Goal: Find specific page/section: Find specific page/section

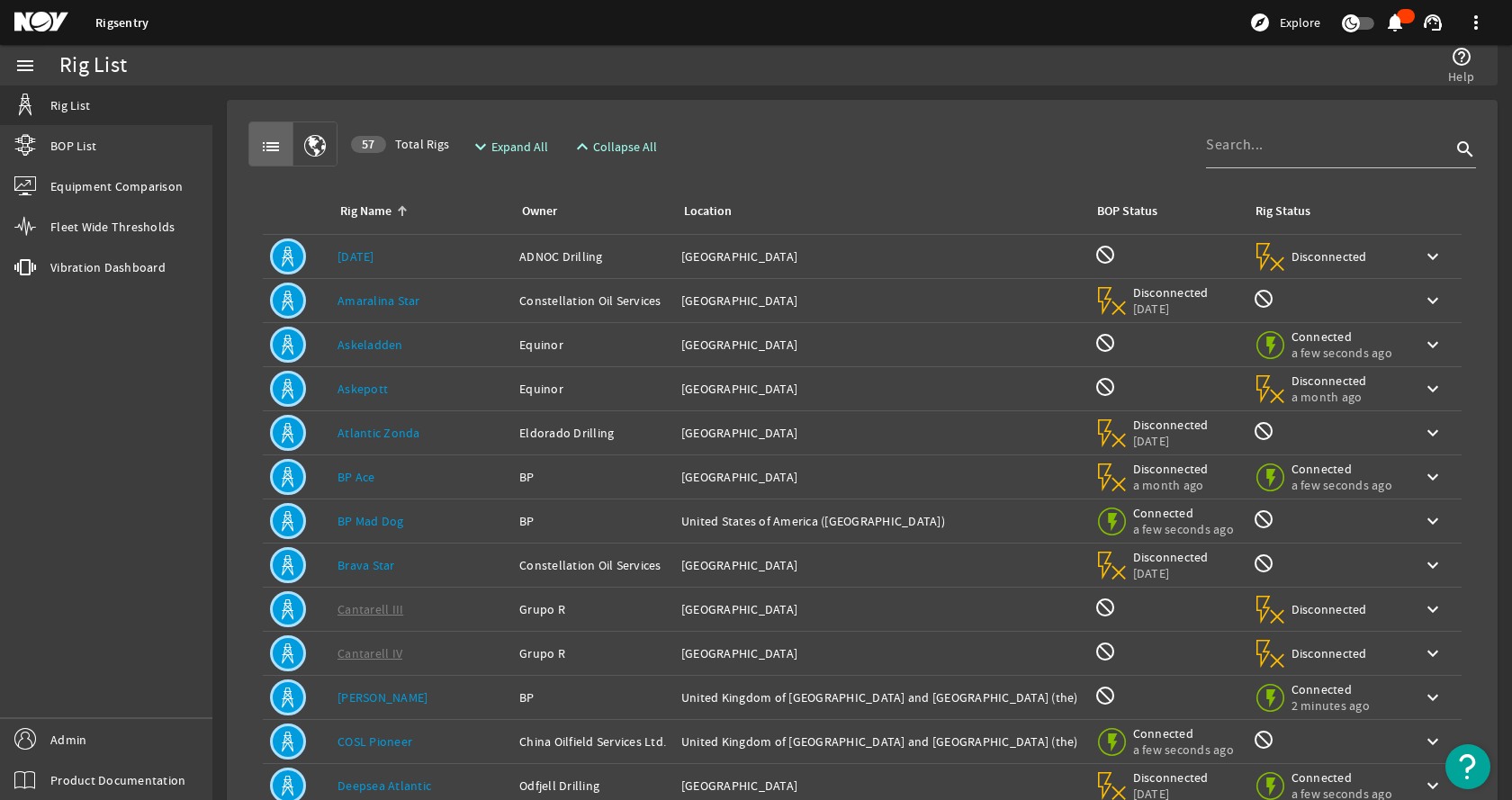
click at [821, 168] on div "Rig Name Owner Location BOP Status Rig Status Rig Name: AD 126 Owner: ADNOC Dri…" at bounding box center [862, 538] width 1228 height 745
click at [917, 119] on div "list 57 Total Rigs expand_more Expand All expand_less Collapse All search Rig N…" at bounding box center [862, 542] width 1242 height 854
click at [871, 96] on rigsentry-mat-card "list 57 Total Rigs expand_more Expand All expand_less Collapse All search Rig N…" at bounding box center [862, 541] width 1299 height 912
click at [717, 86] on rigsentry-mat-card "list 57 Total Rigs expand_more Expand All expand_less Collapse All search Rig N…" at bounding box center [862, 541] width 1299 height 912
click at [754, 98] on rigsentry-mat-card "list 57 Total Rigs expand_more Expand All expand_less Collapse All search Rig N…" at bounding box center [862, 541] width 1299 height 912
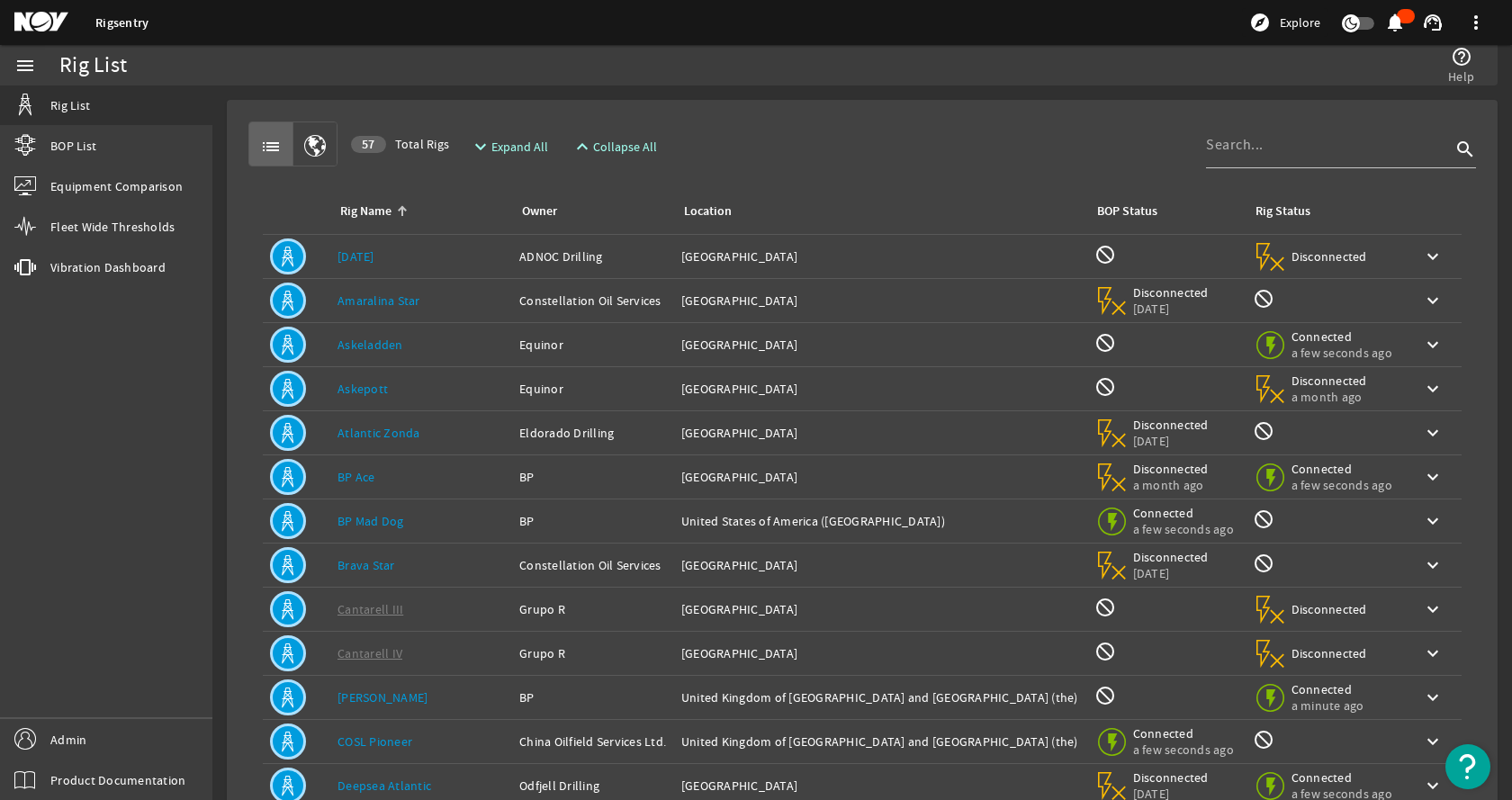
click at [756, 96] on rigsentry-mat-card "list 57 Total Rigs expand_more Expand All expand_less Collapse All search Rig N…" at bounding box center [862, 541] width 1299 height 912
click at [41, 27] on mat-icon at bounding box center [55, 23] width 81 height 22
click at [1430, 17] on mat-icon "support_agent" at bounding box center [1433, 23] width 22 height 22
click at [1377, 76] on span "Support & Feedback" at bounding box center [1374, 73] width 132 height 18
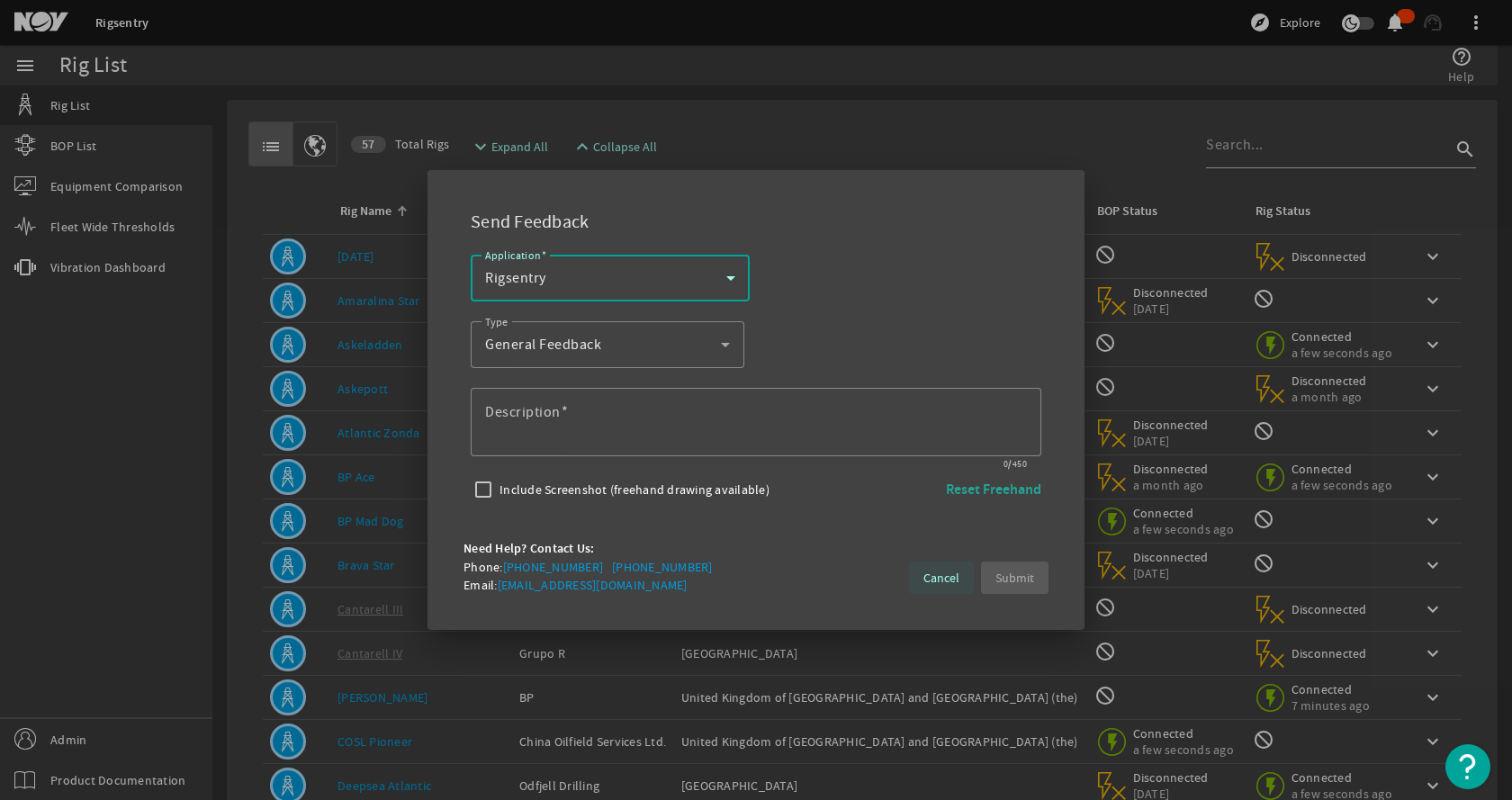
click at [933, 578] on span "Cancel" at bounding box center [941, 578] width 36 height 18
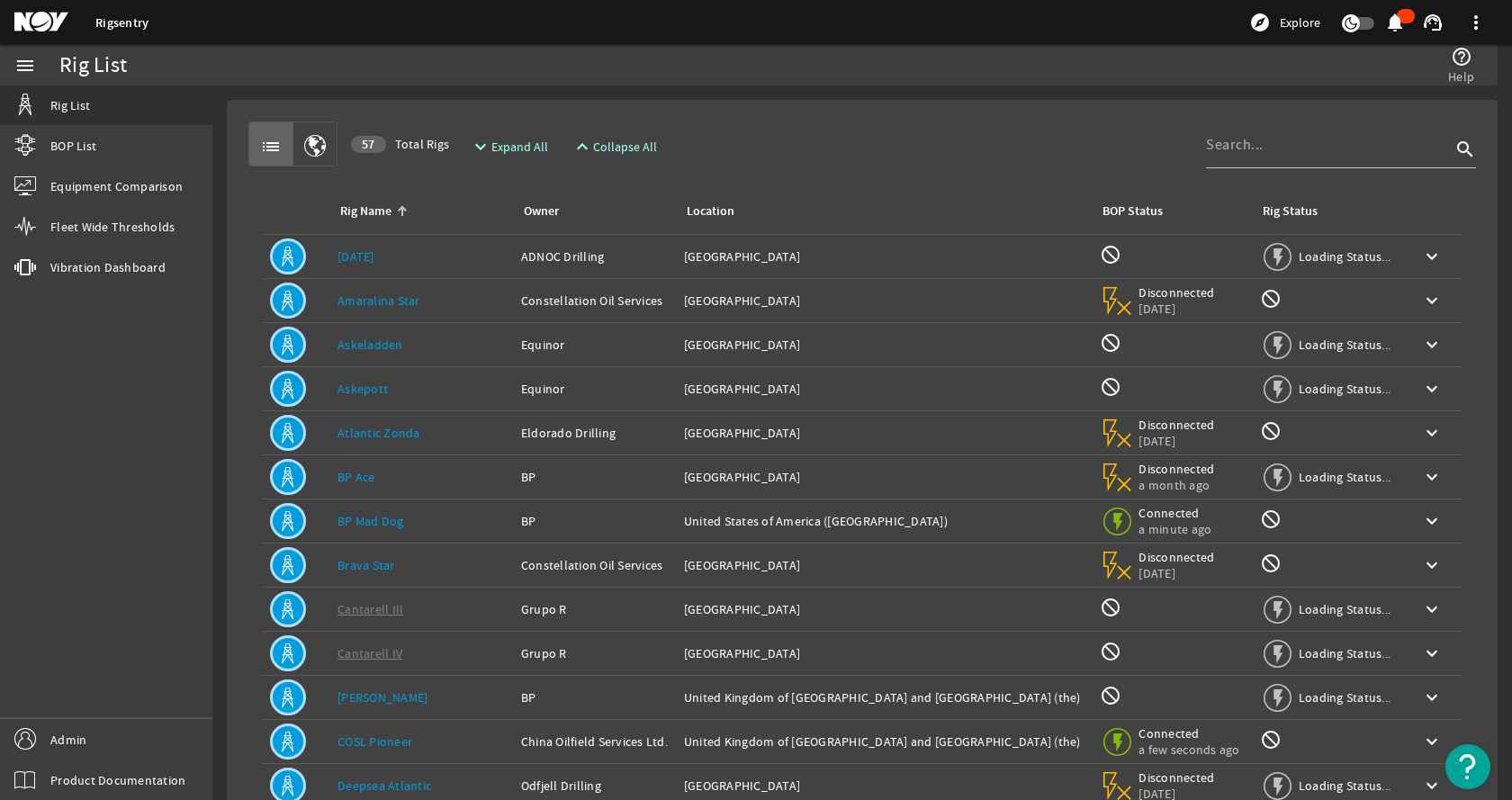
click at [206, 398] on div "menu Rig List BOP List Equipment Comparison Fleet Wide Thresholds vibration Vib…" at bounding box center [106, 423] width 213 height 756
click at [49, 746] on link "Admin" at bounding box center [106, 739] width 213 height 41
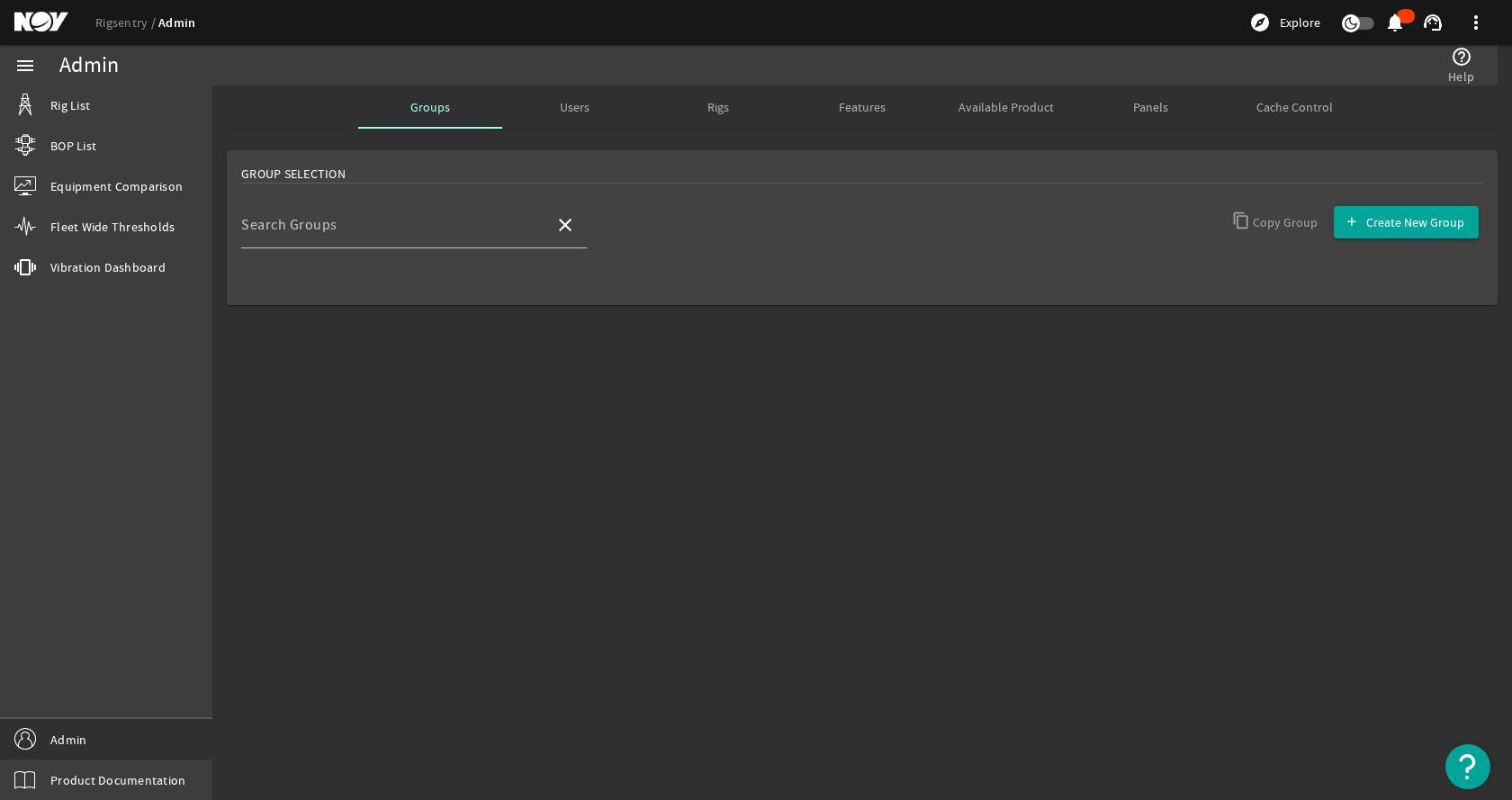
click at [573, 111] on span "Users" at bounding box center [575, 107] width 30 height 13
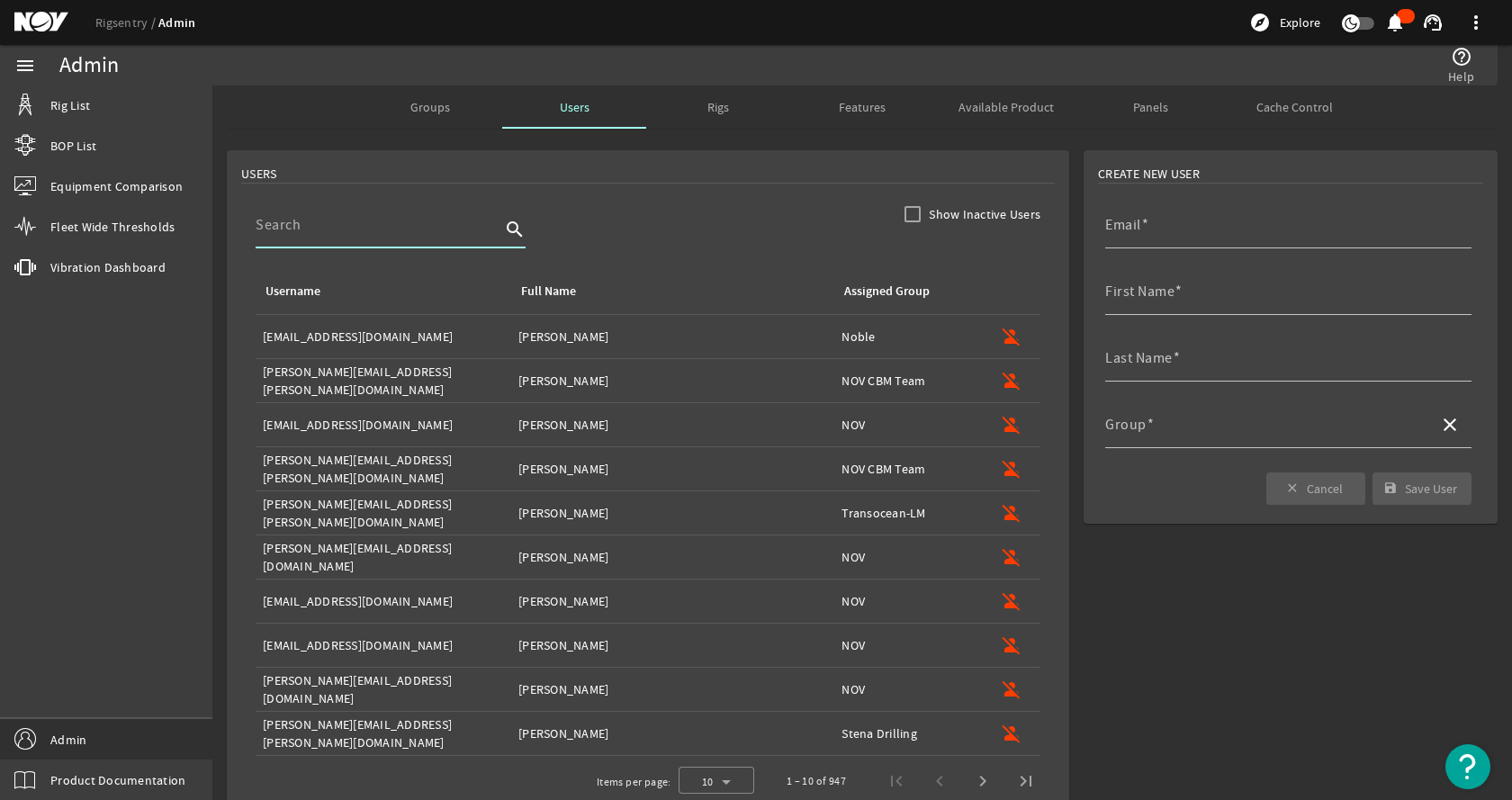
click at [367, 234] on input at bounding box center [378, 225] width 245 height 22
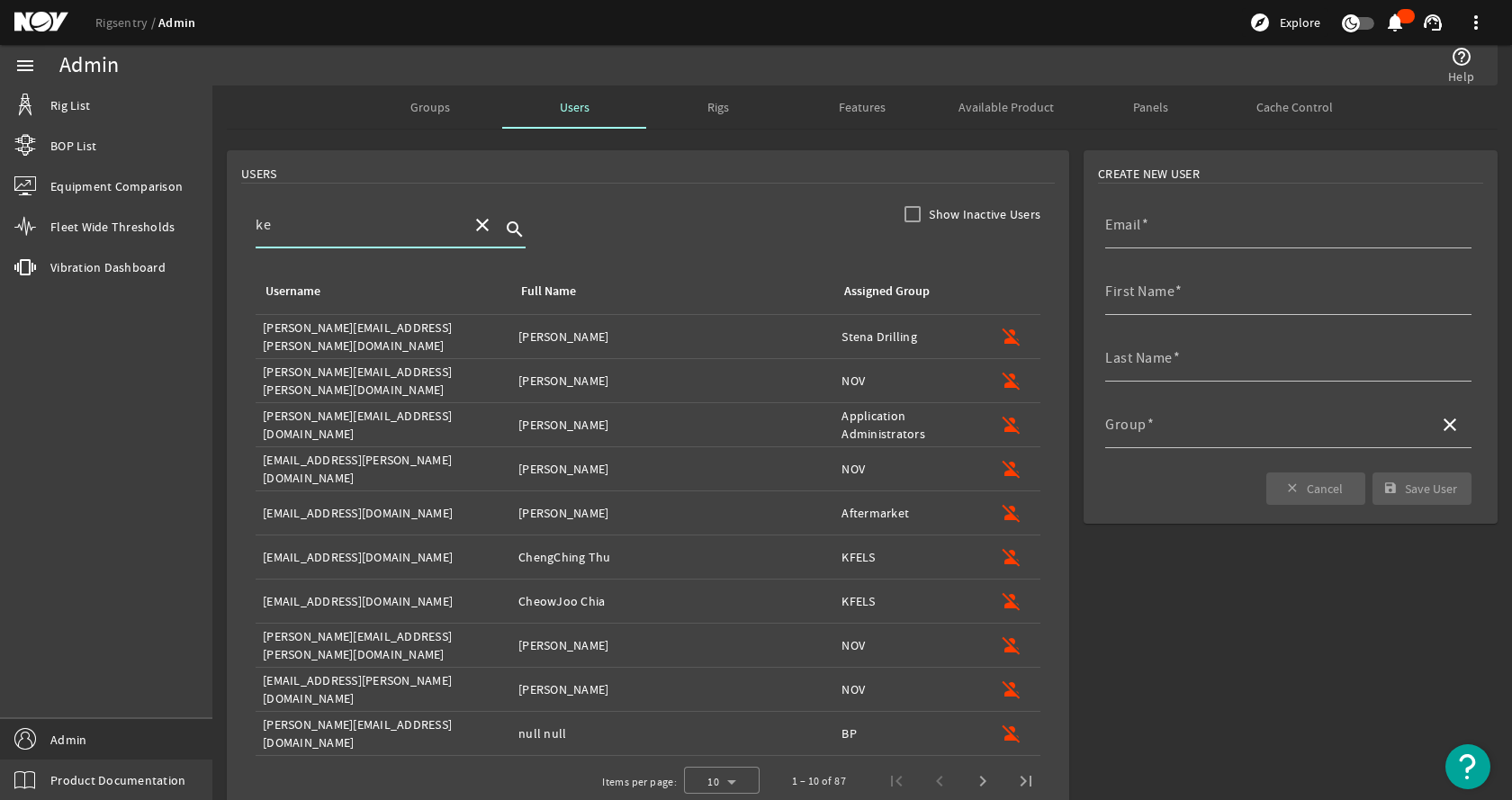
type input "k"
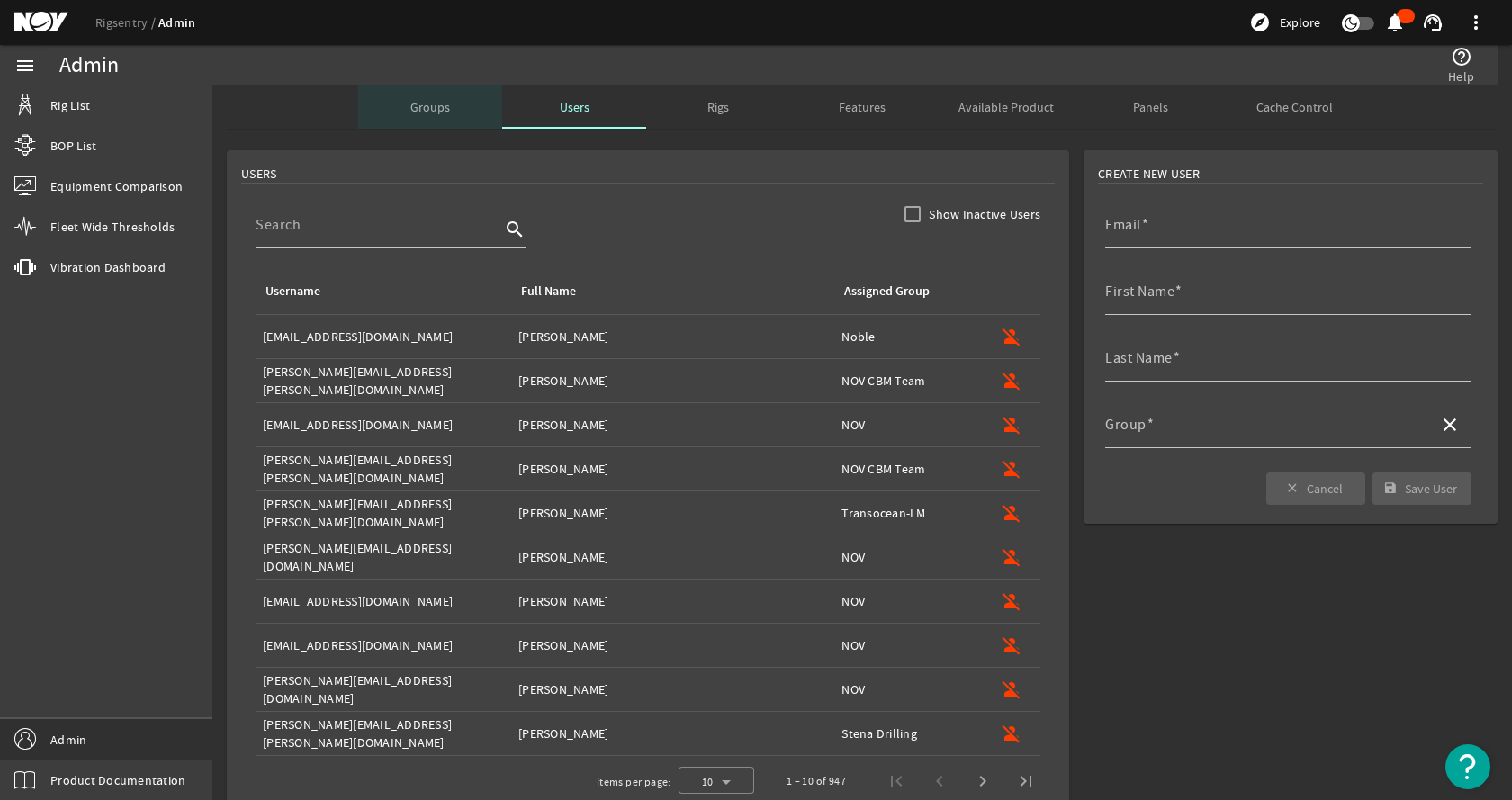
click at [423, 101] on span "Groups" at bounding box center [430, 107] width 40 height 13
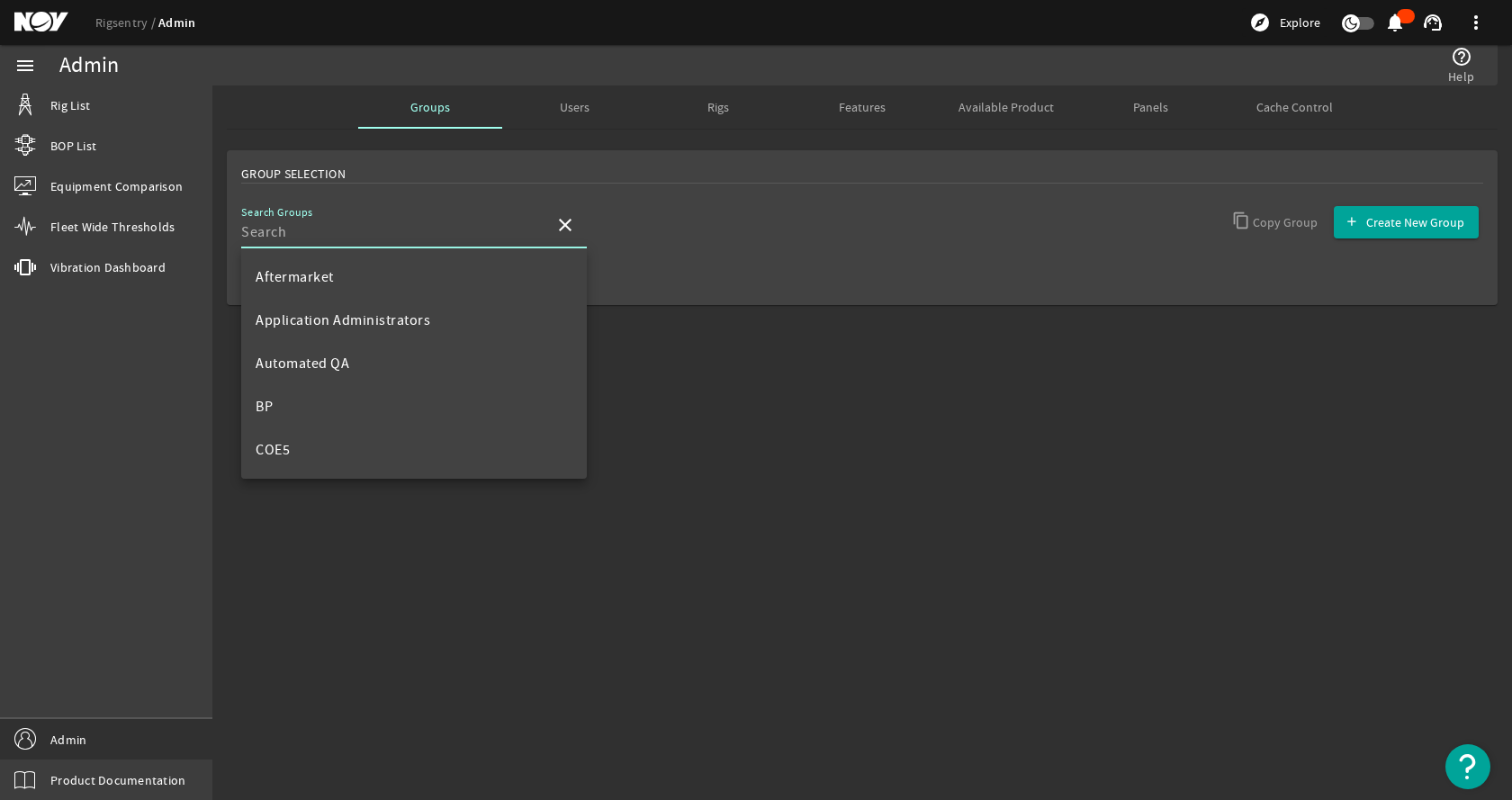
click at [328, 235] on input "Search Groups" at bounding box center [391, 232] width 299 height 22
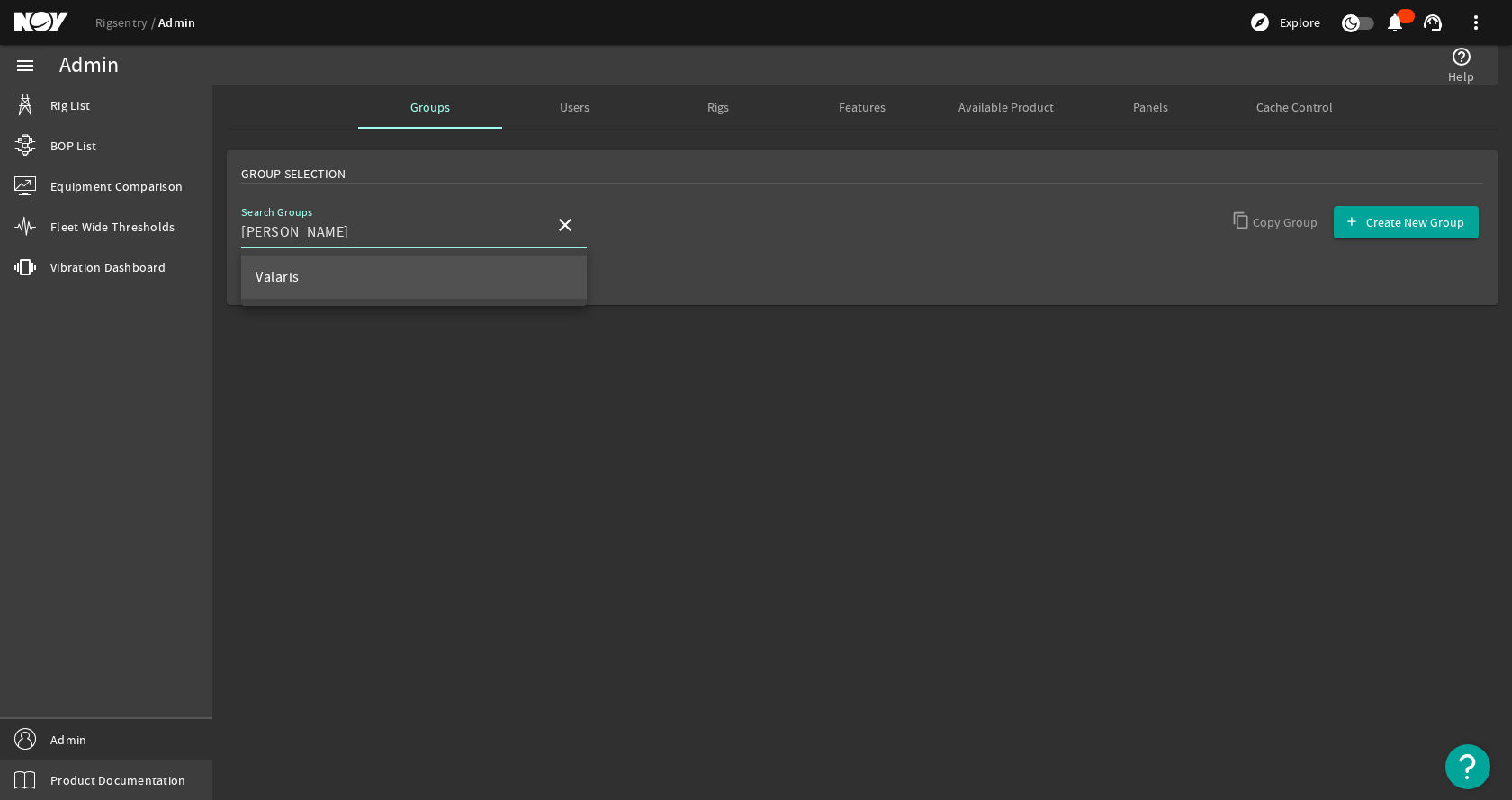
click at [373, 269] on mat-option "Valaris" at bounding box center [414, 277] width 346 height 44
type input "Valaris"
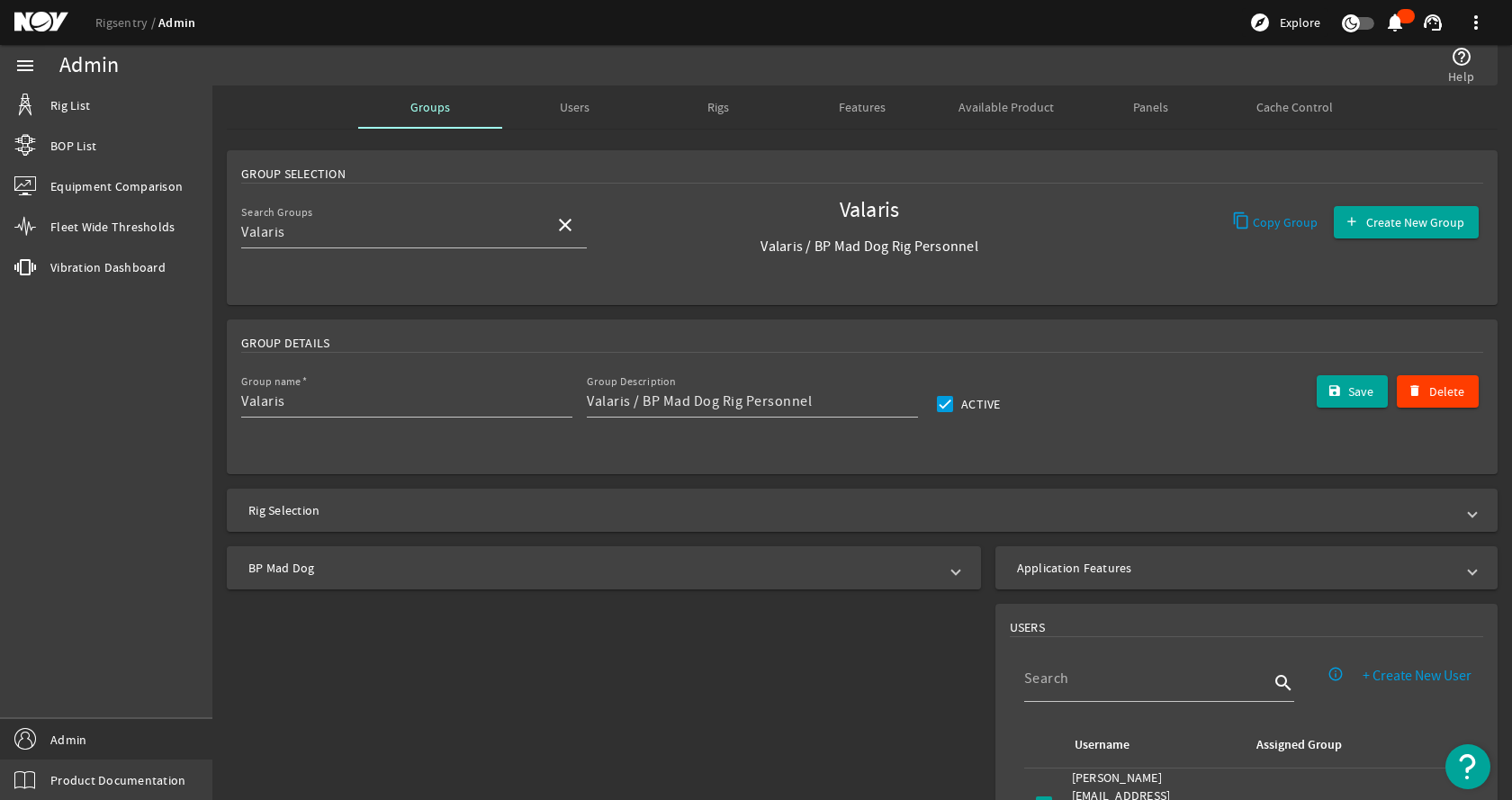
click at [409, 564] on mat-panel-title "BP Mad Dog" at bounding box center [592, 568] width 689 height 18
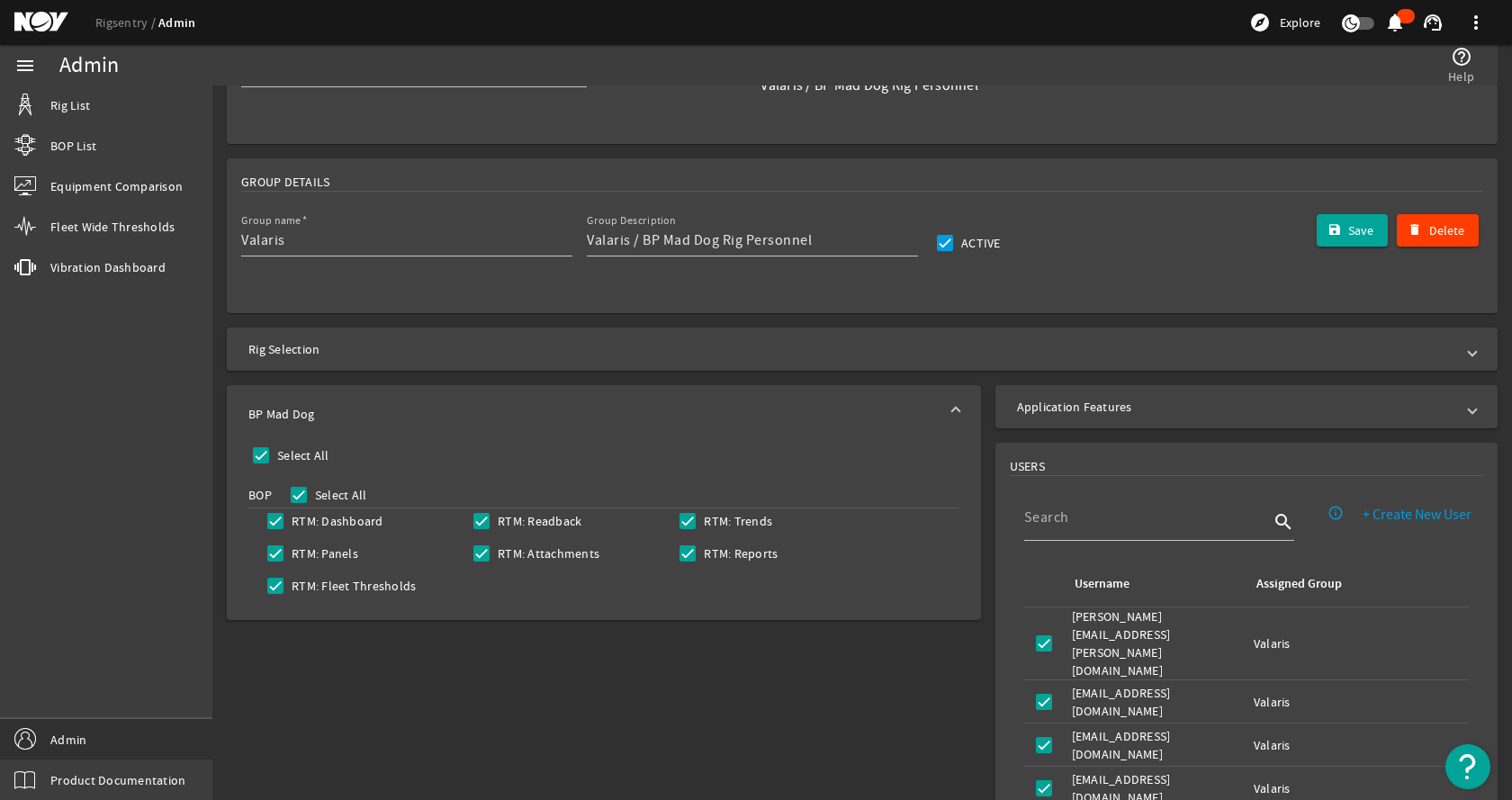
scroll to position [180, 0]
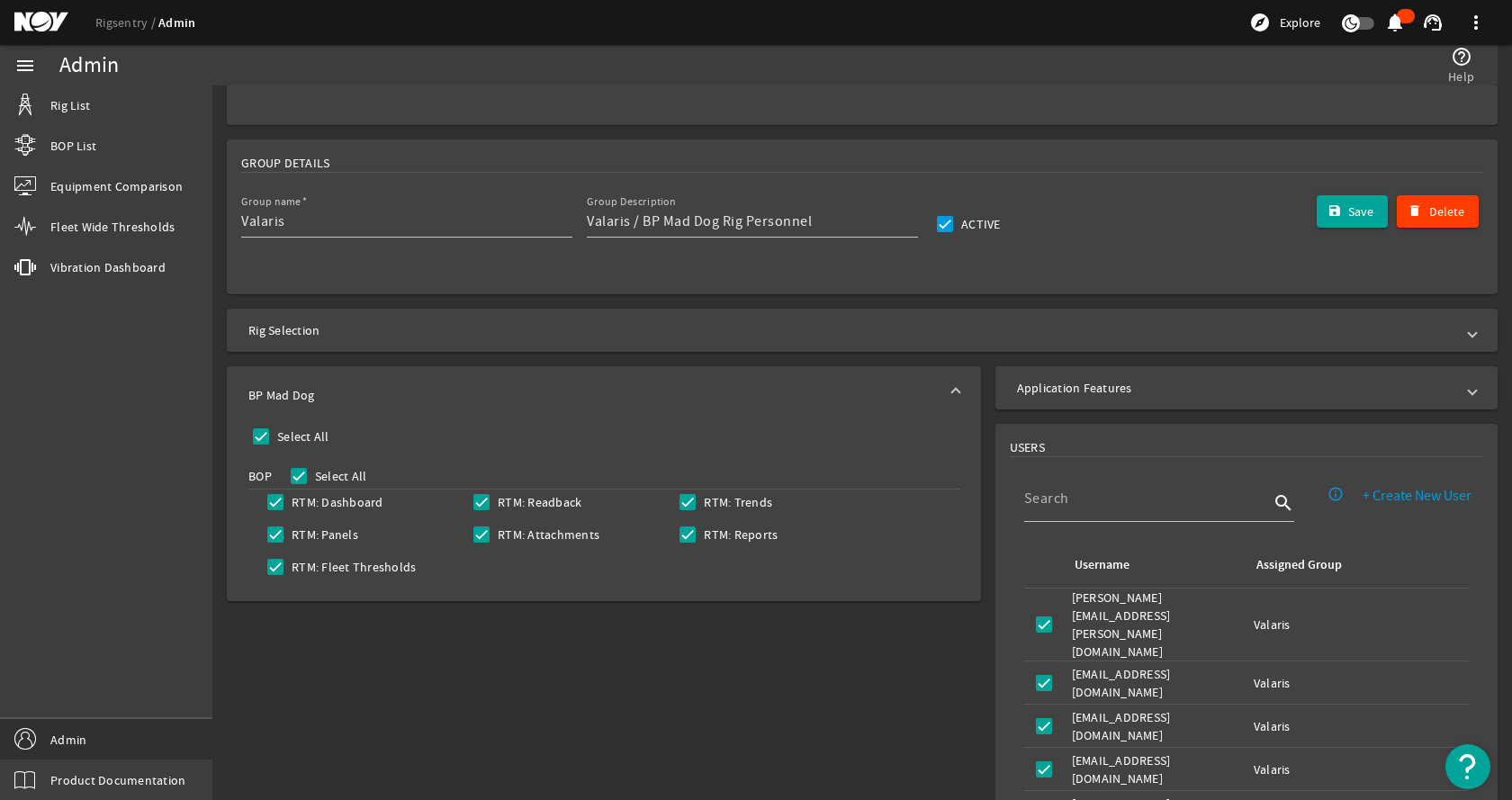
click at [404, 665] on div "BP Mad Dog Select All BOP Select All RTM: Dashboard RTM: Readback RTM: Trends R…" at bounding box center [600, 785] width 776 height 852
click at [546, 688] on div "BP Mad Dog Select All BOP Select All RTM: Dashboard RTM: Readback RTM: Trends R…" at bounding box center [600, 785] width 776 height 852
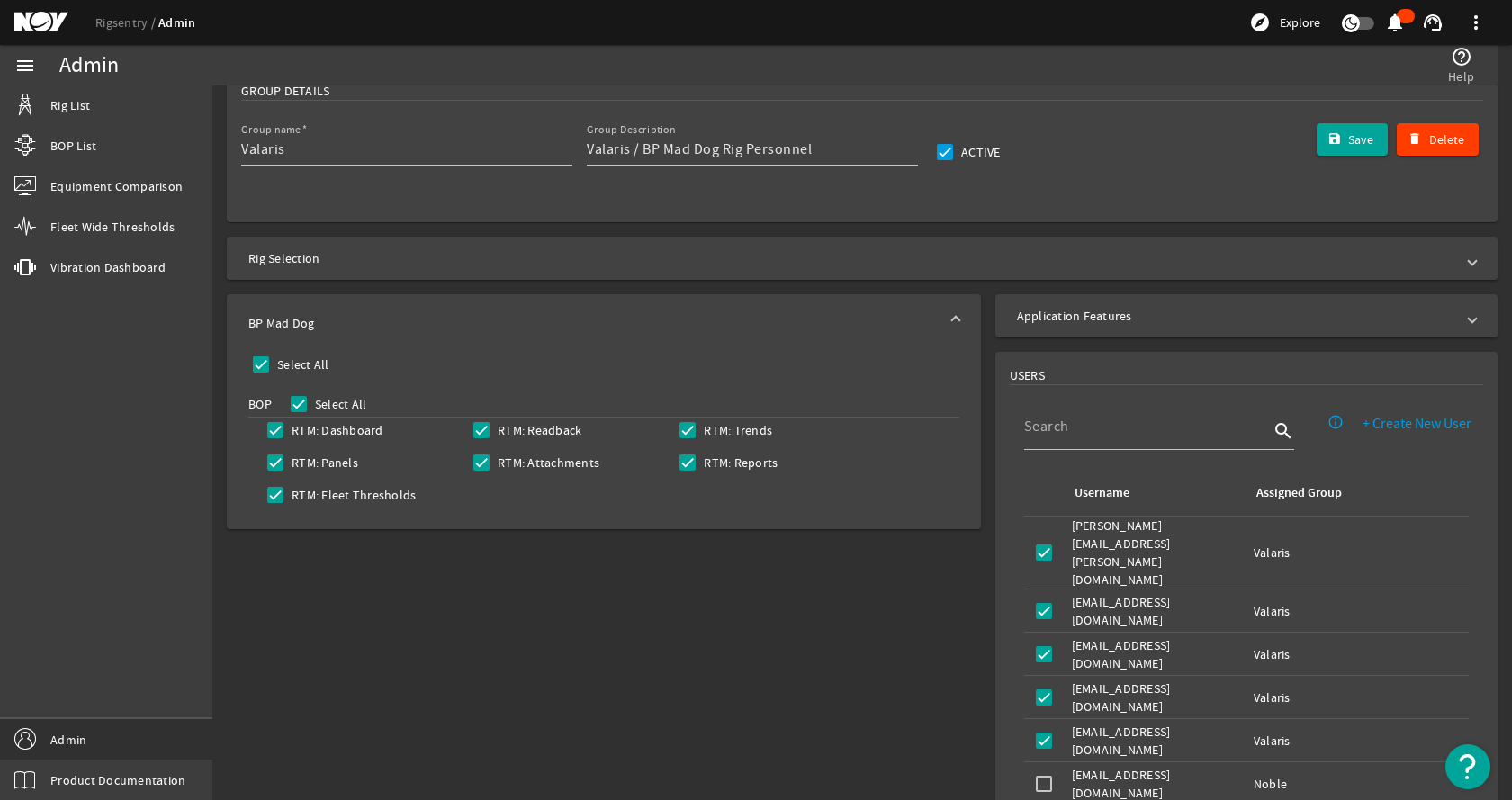
scroll to position [270, 0]
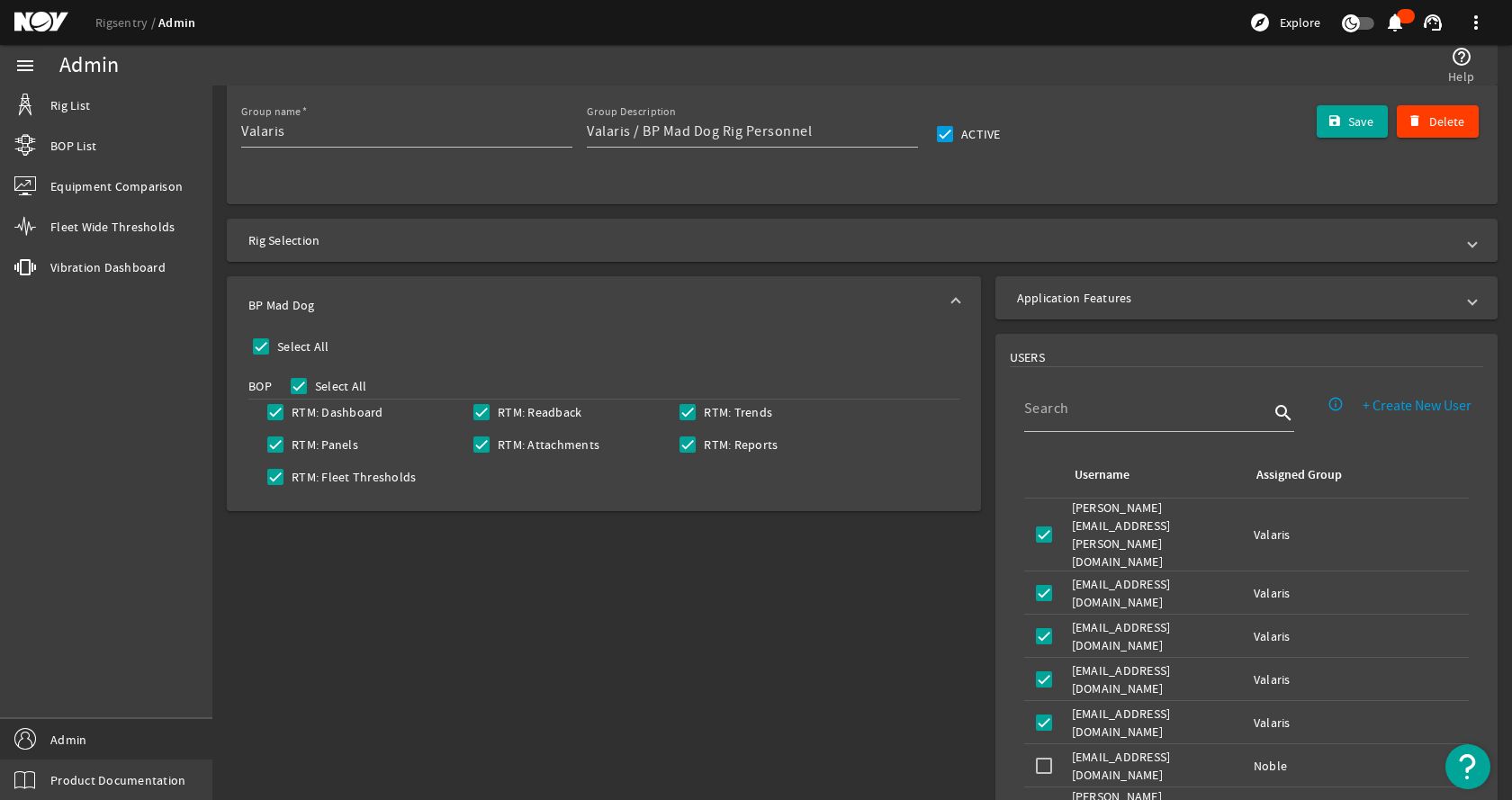
click at [622, 611] on div "BP Mad Dog Select All BOP Select All RTM: Dashboard RTM: Readback RTM: Trends R…" at bounding box center [600, 695] width 776 height 852
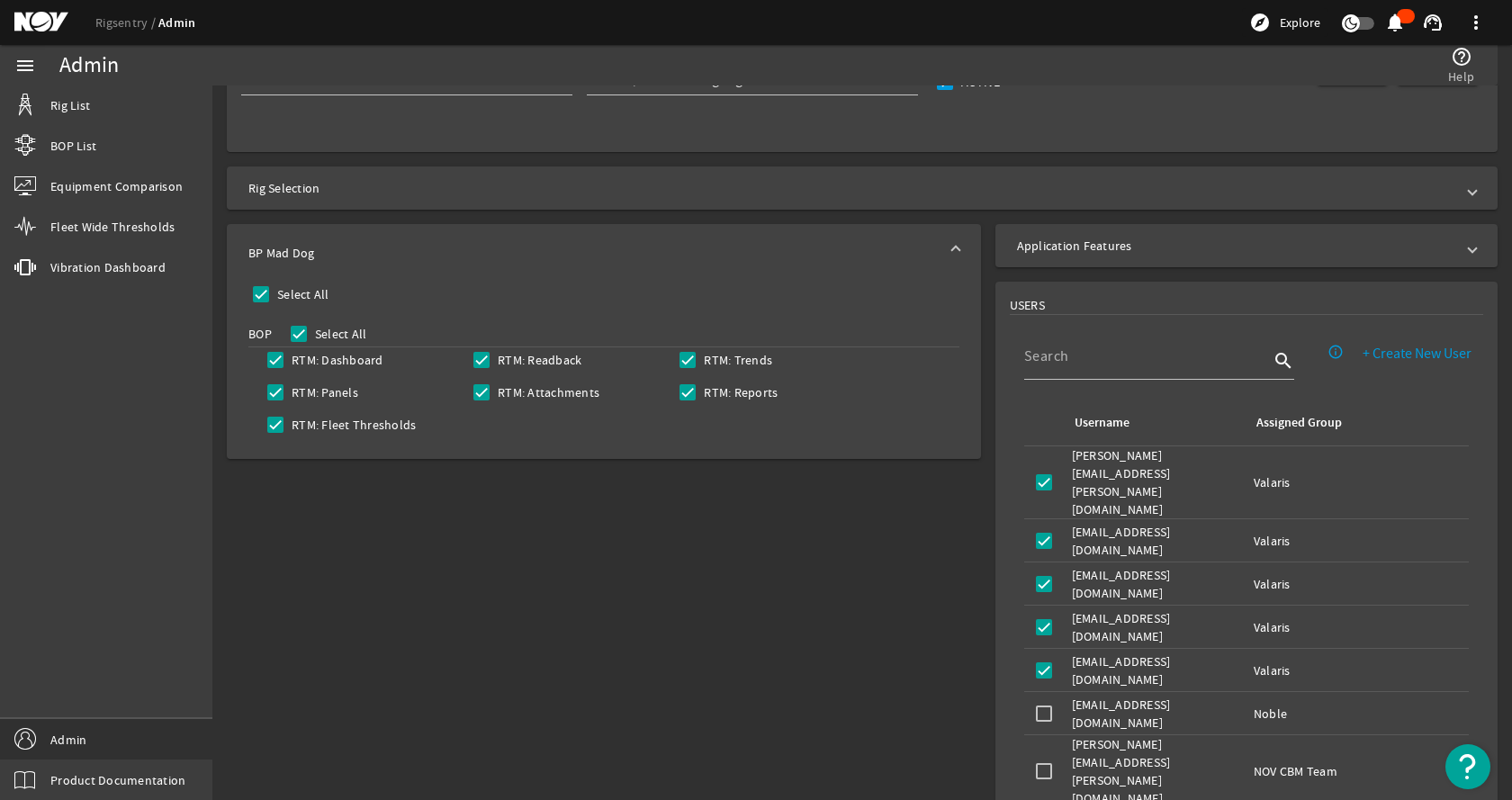
scroll to position [0, 0]
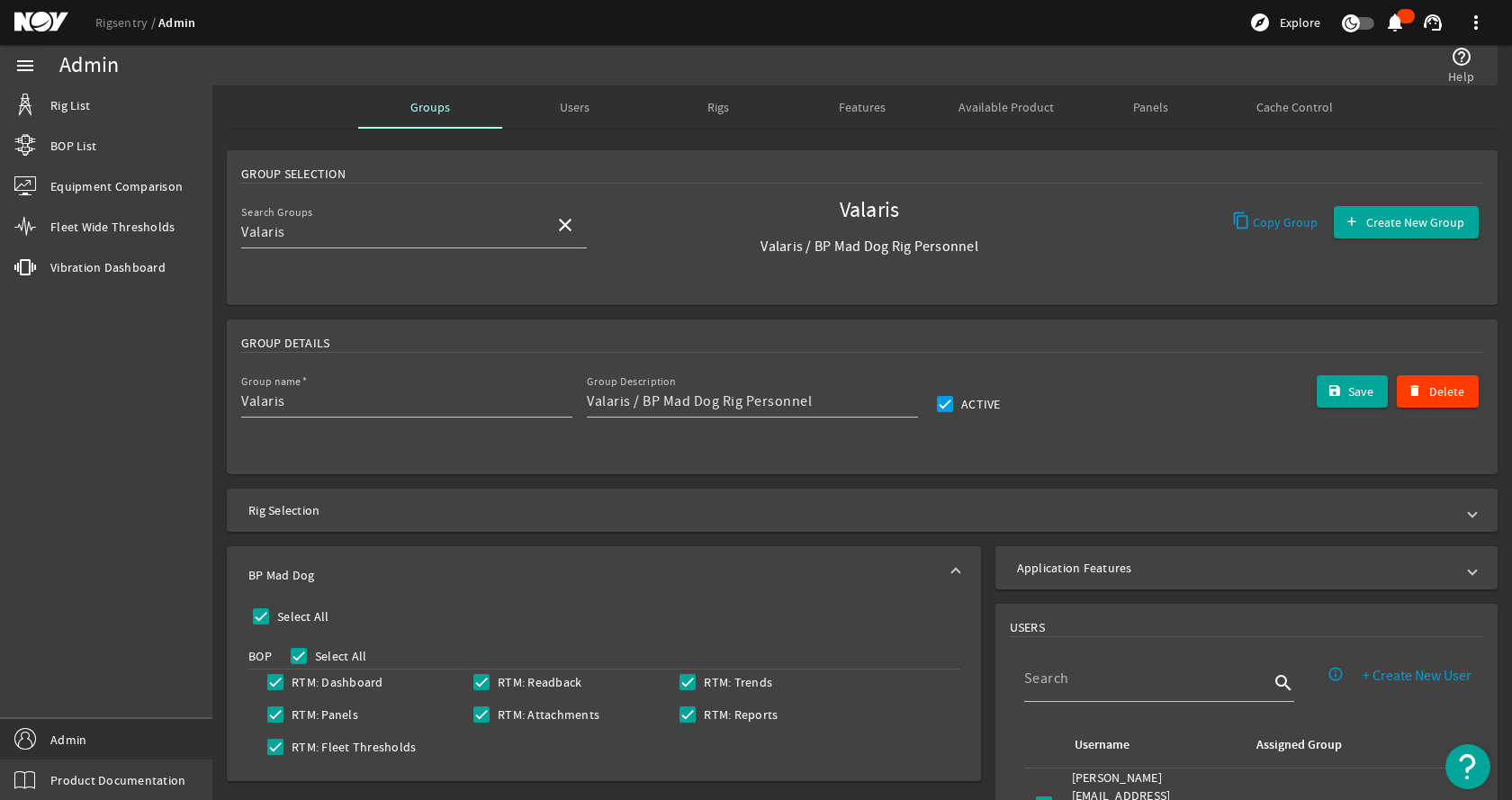
click at [541, 103] on div "Users" at bounding box center [575, 107] width 144 height 44
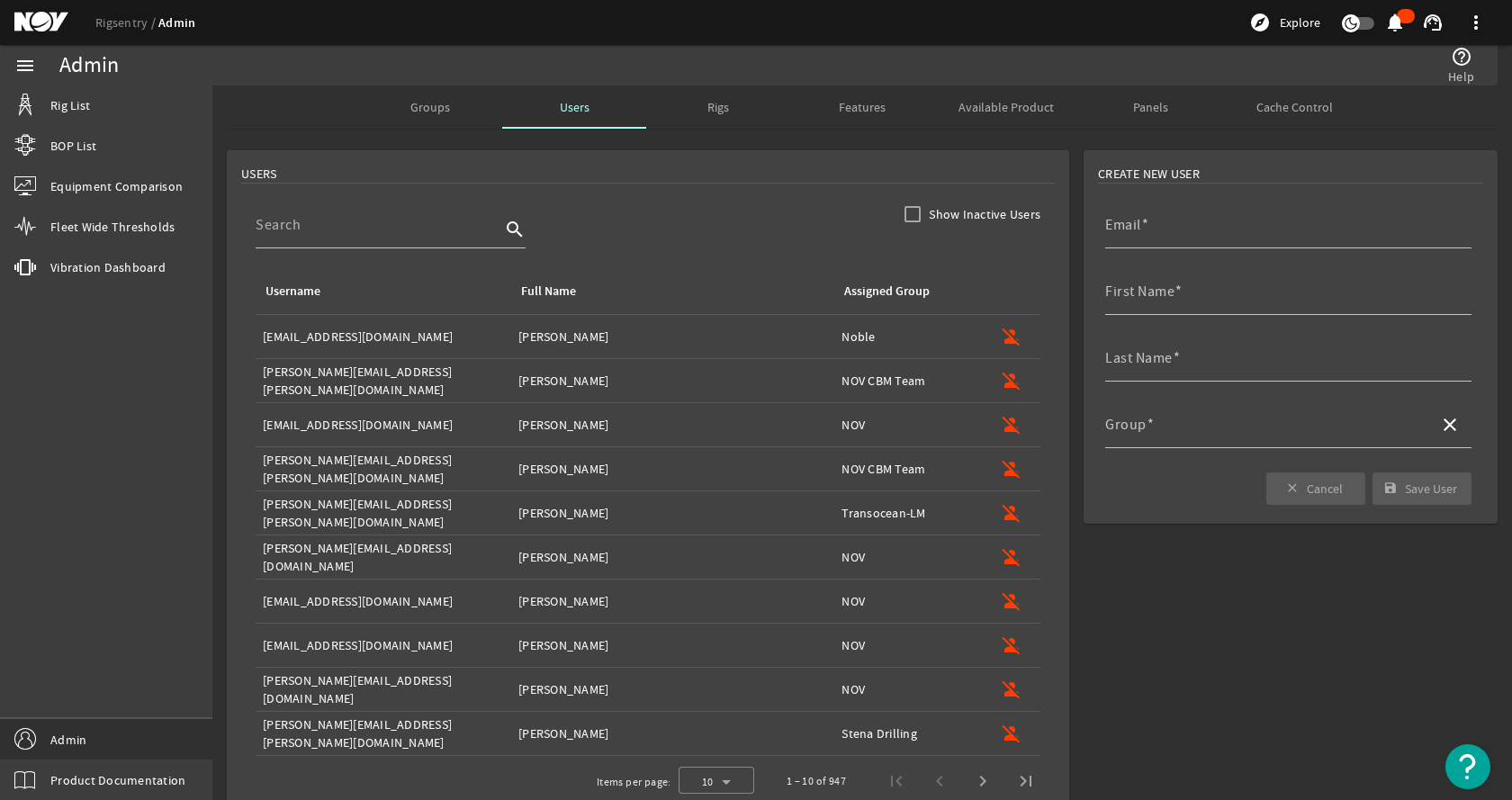
click at [401, 111] on div "Groups" at bounding box center [430, 107] width 144 height 44
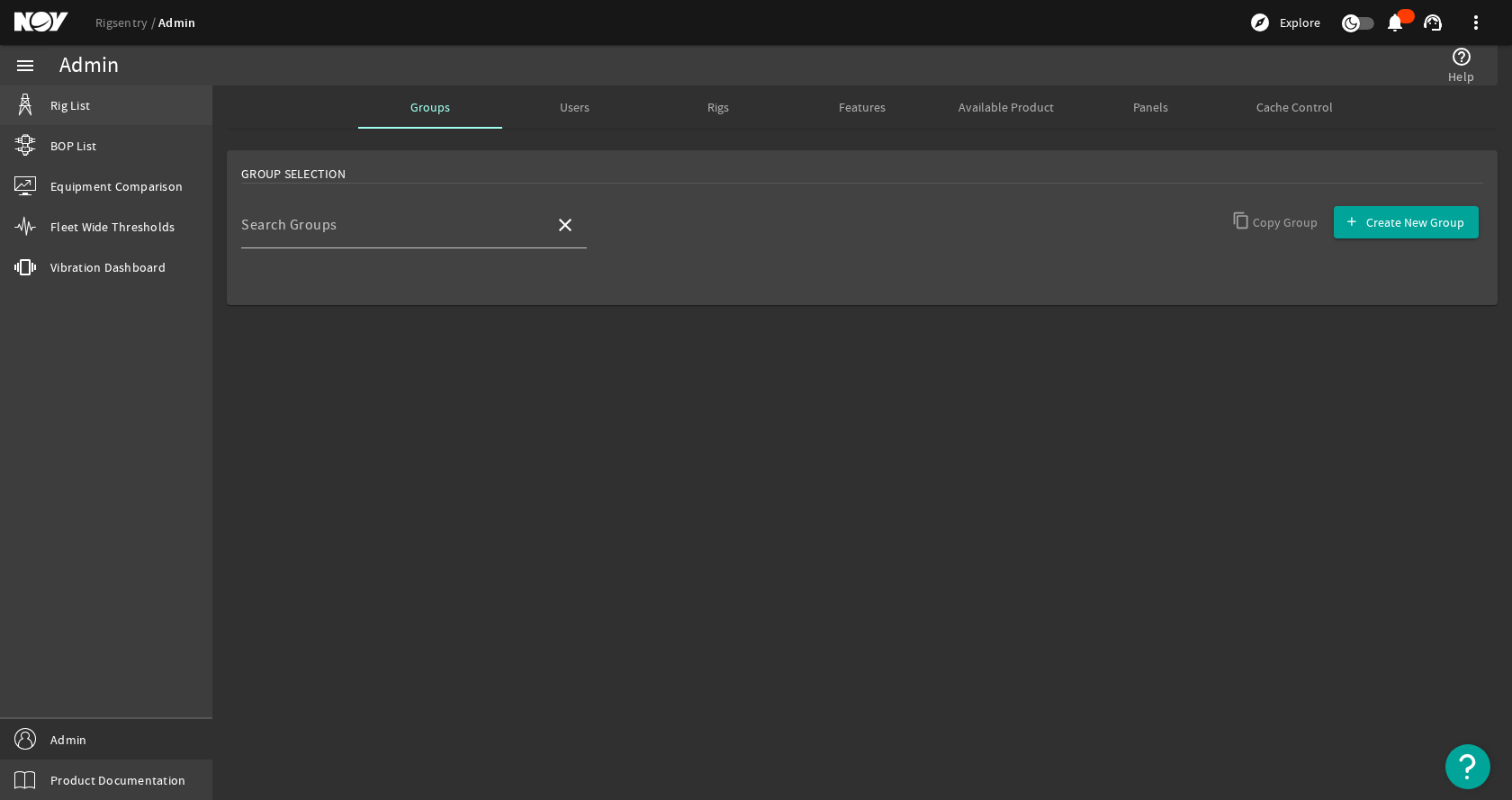
click at [116, 105] on link "Rig List" at bounding box center [106, 105] width 213 height 40
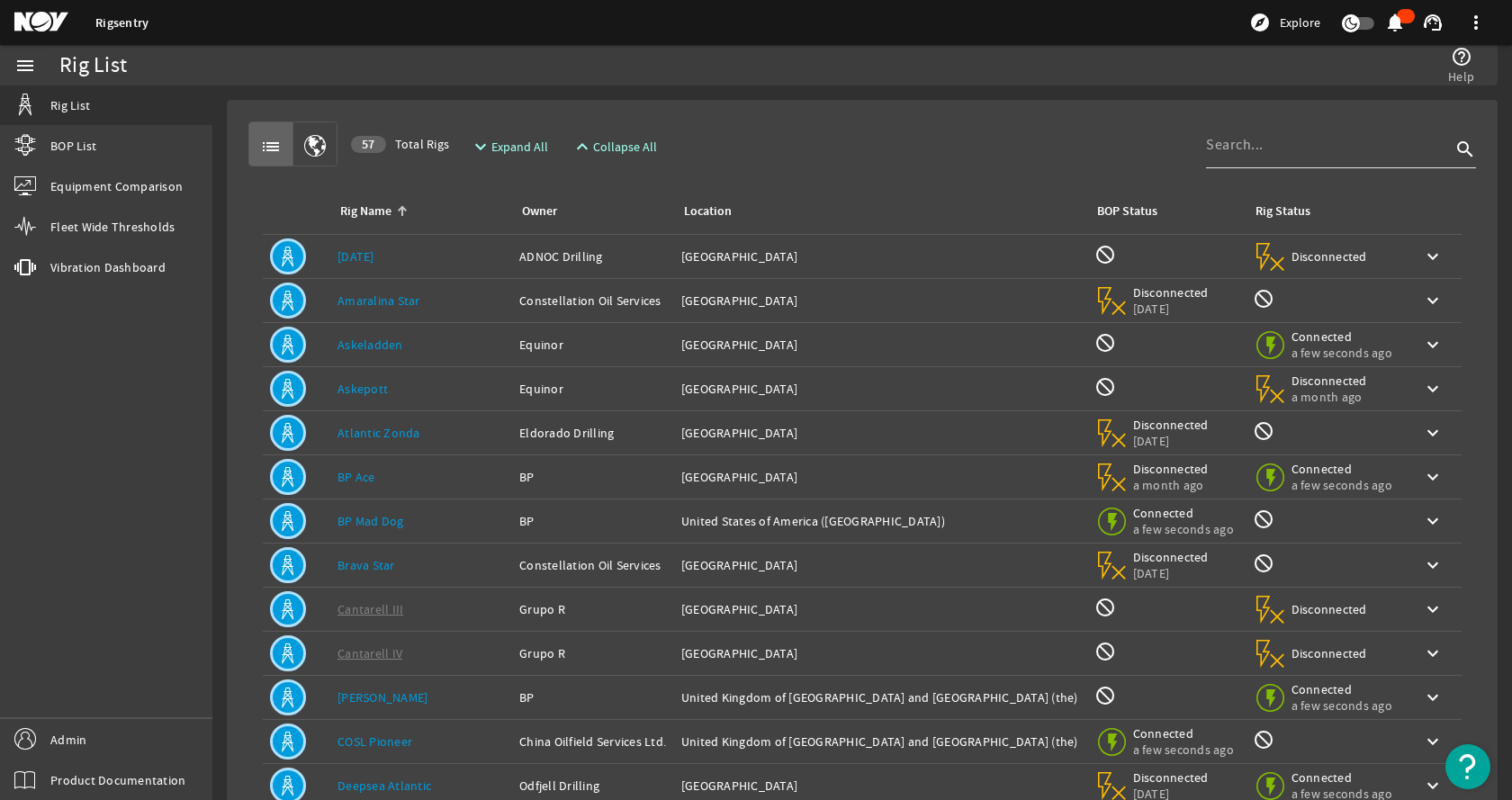
click at [1287, 131] on div at bounding box center [1329, 144] width 245 height 46
click at [1258, 141] on input at bounding box center [1329, 145] width 245 height 22
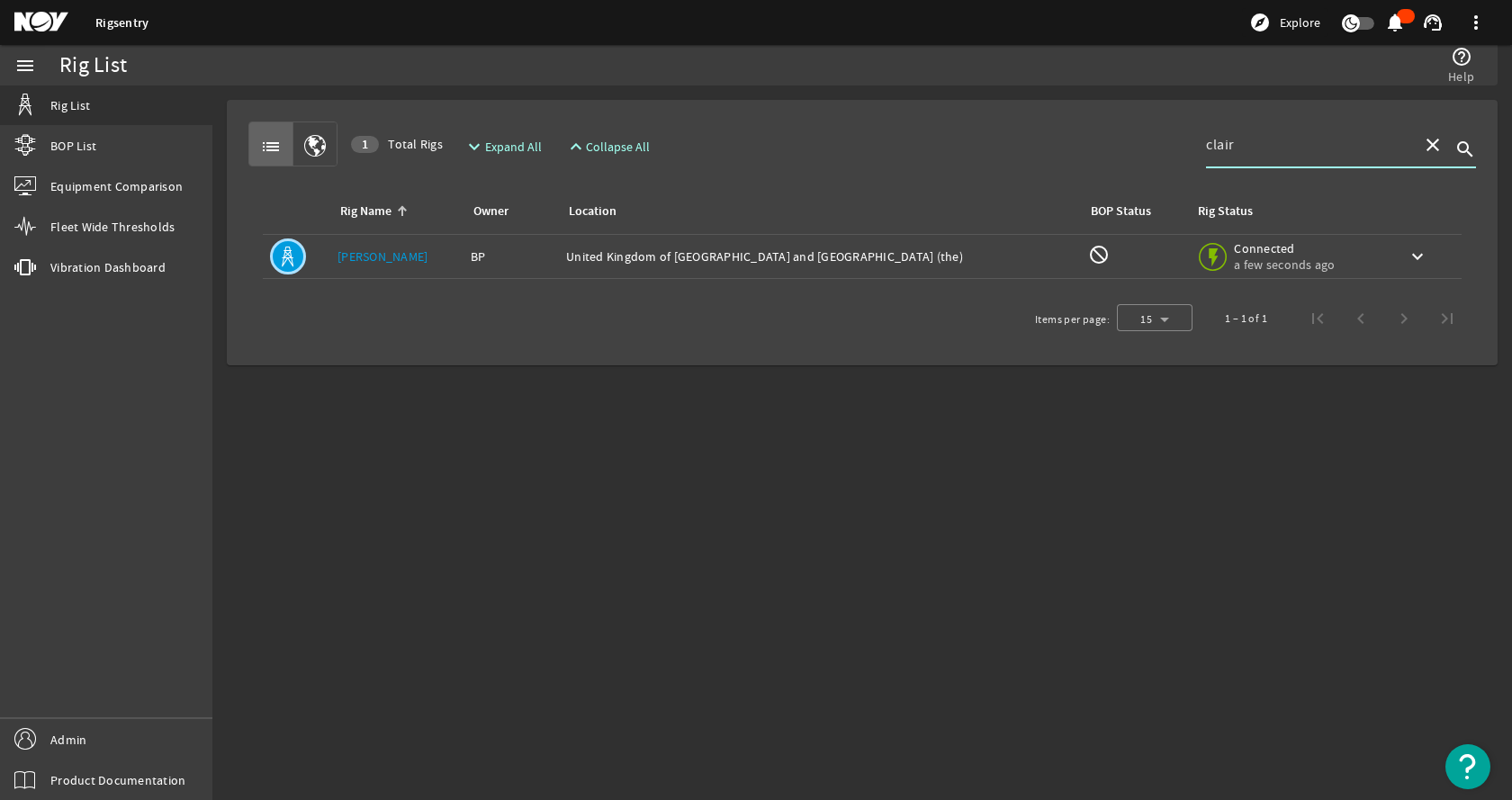
type input "clair"
click at [430, 267] on td "Rig Name: [PERSON_NAME]" at bounding box center [397, 257] width 133 height 44
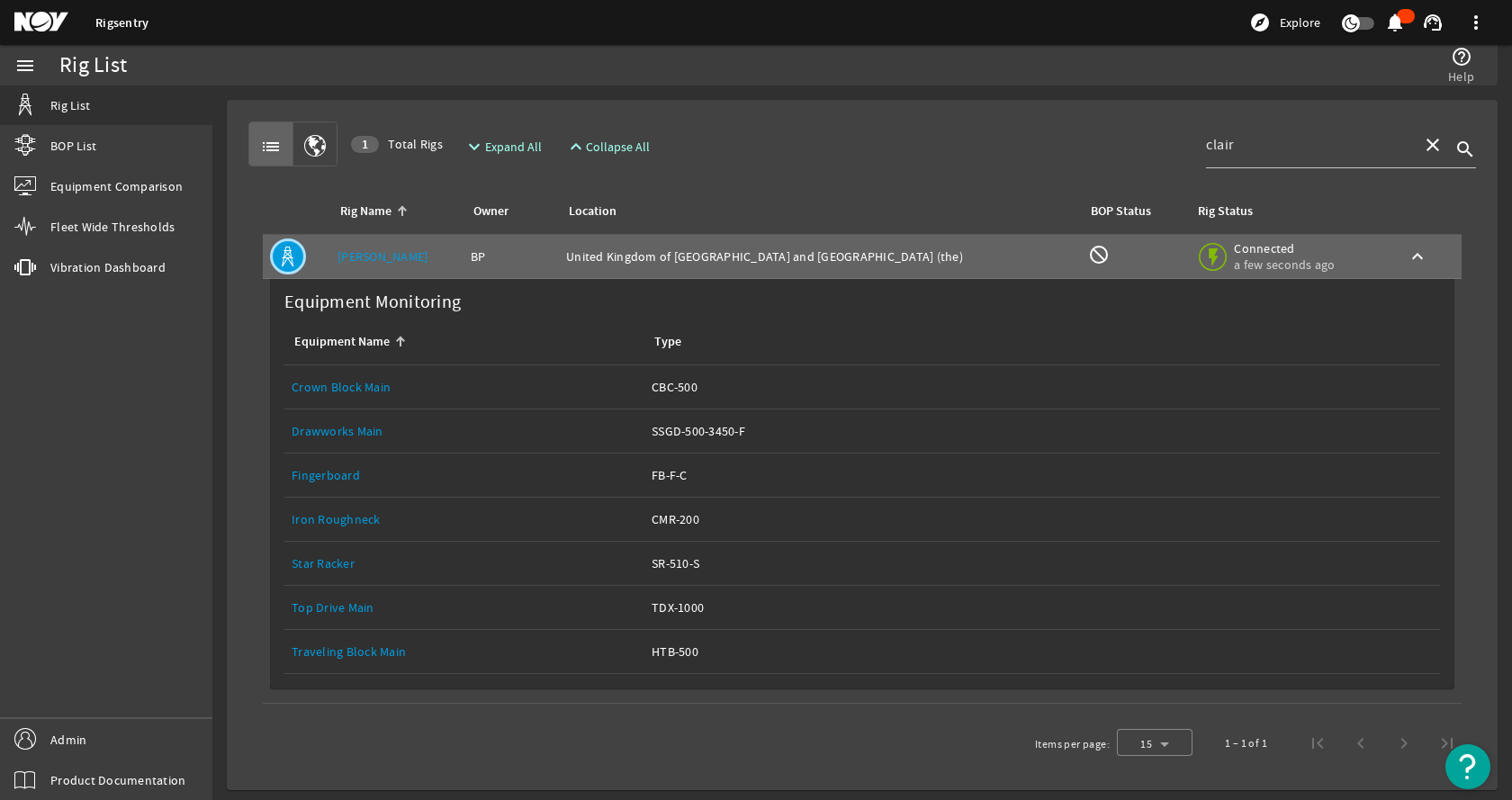
click at [351, 607] on link "Top Drive Main" at bounding box center [333, 607] width 83 height 16
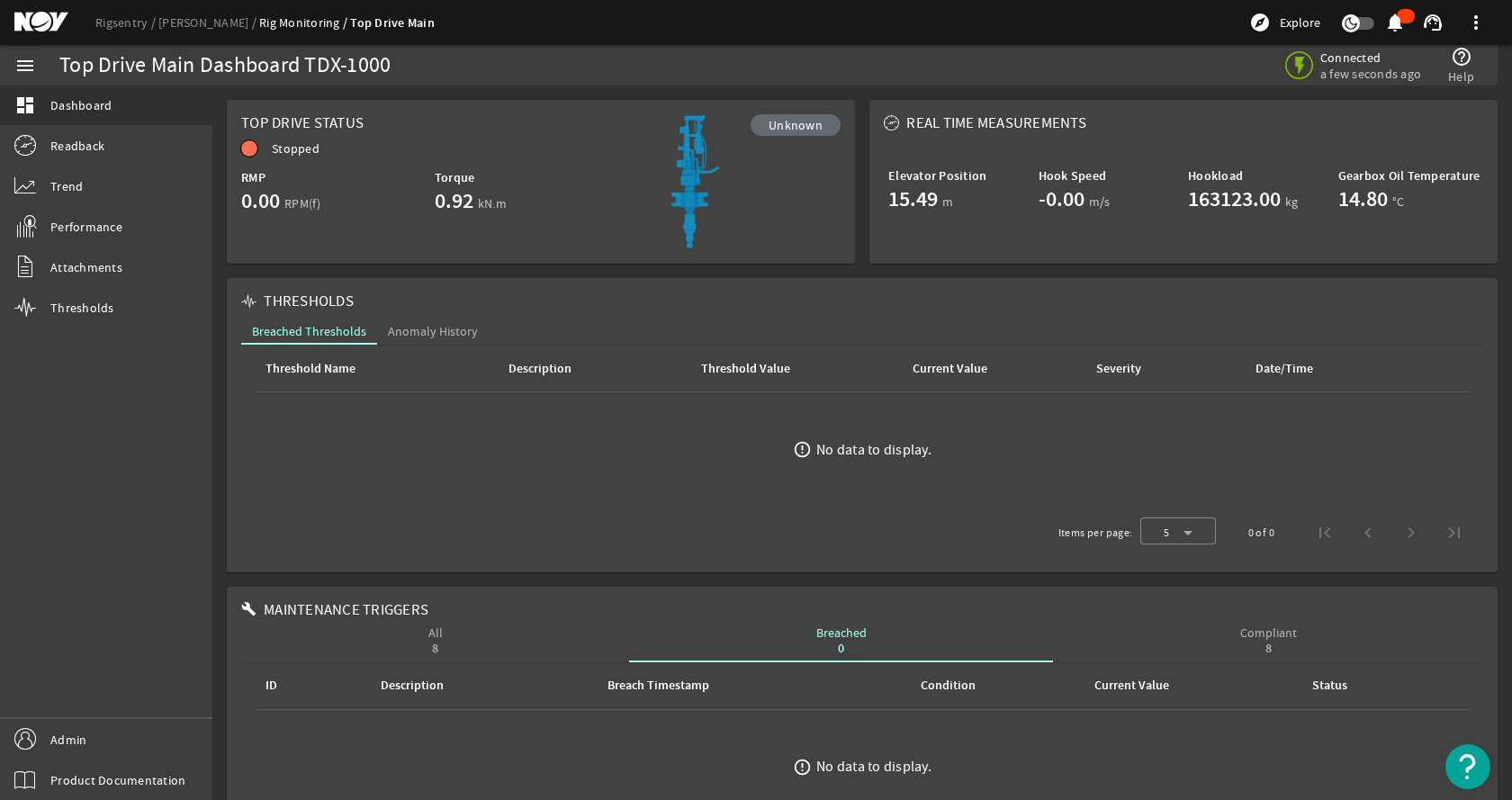
click at [137, 386] on div "menu dashboard Dashboard Readback Trend Performance Attachments Thresholds Admi…" at bounding box center [106, 423] width 213 height 756
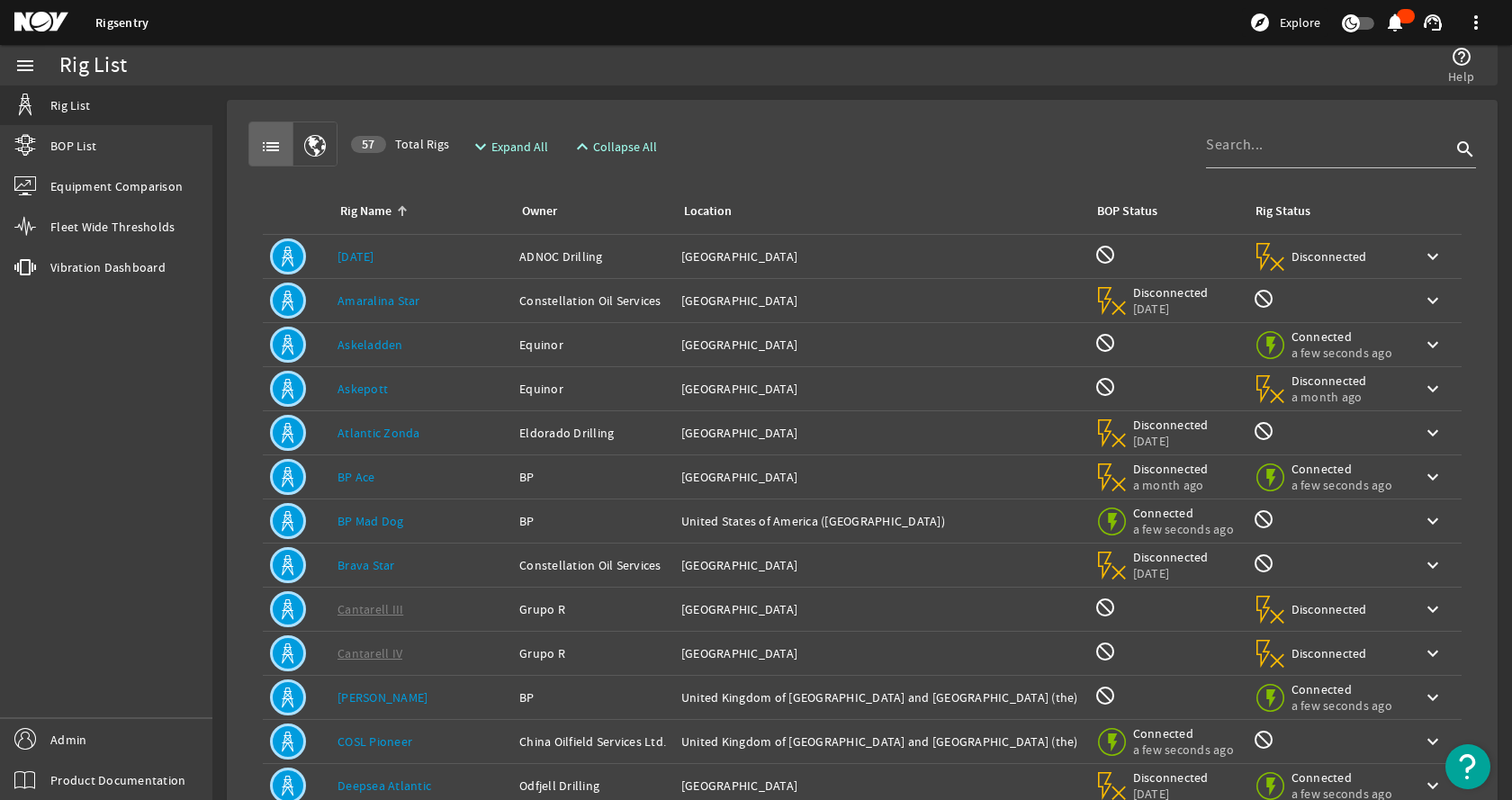
click at [1000, 109] on mat-card "list 57 Total Rigs expand_more Expand All expand_less Collapse All search Rig N…" at bounding box center [861, 541] width 1271 height 883
click at [940, 112] on mat-card "list 57 Total Rigs expand_more Expand All expand_less Collapse All search Rig N…" at bounding box center [861, 541] width 1271 height 883
click at [857, 116] on div "list 57 Total Rigs expand_more Expand All expand_less Collapse All search Rig N…" at bounding box center [862, 542] width 1242 height 854
click at [871, 102] on mat-card "list 57 Total Rigs expand_more Expand All expand_less Collapse All search Rig N…" at bounding box center [861, 541] width 1271 height 883
